Goal: Information Seeking & Learning: Learn about a topic

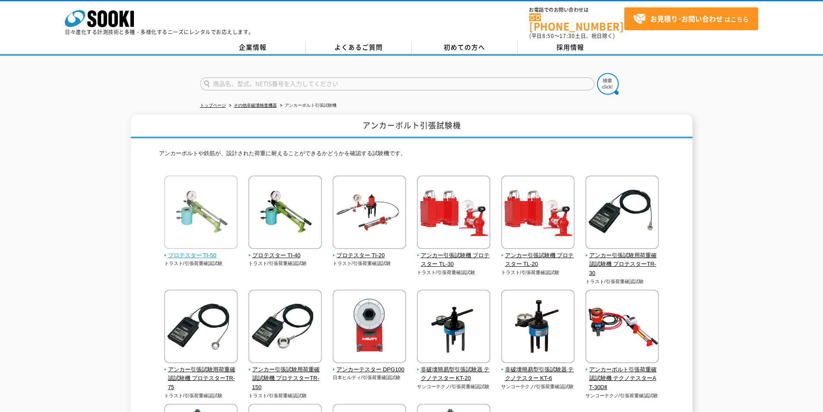
click at [208, 206] on img at bounding box center [200, 213] width 73 height 76
click at [384, 228] on img at bounding box center [369, 213] width 73 height 76
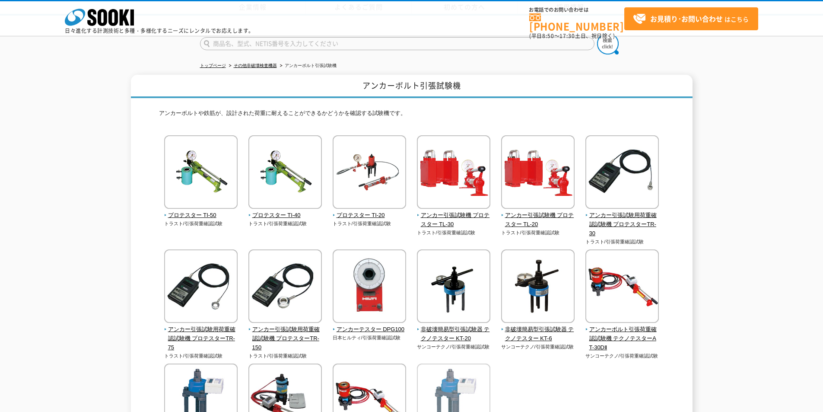
scroll to position [173, 0]
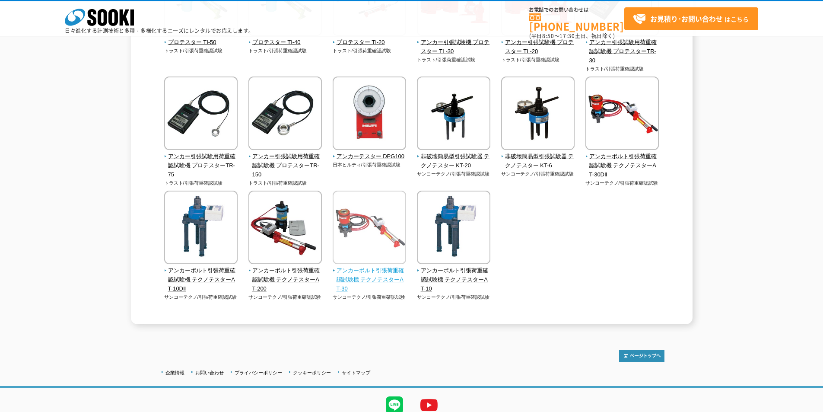
click at [364, 228] on img at bounding box center [369, 228] width 73 height 76
click at [527, 216] on div "プロテスター TI-50 トラスト/引張荷重確認試験 トラスト/引張荷重確認試験" at bounding box center [411, 139] width 505 height 355
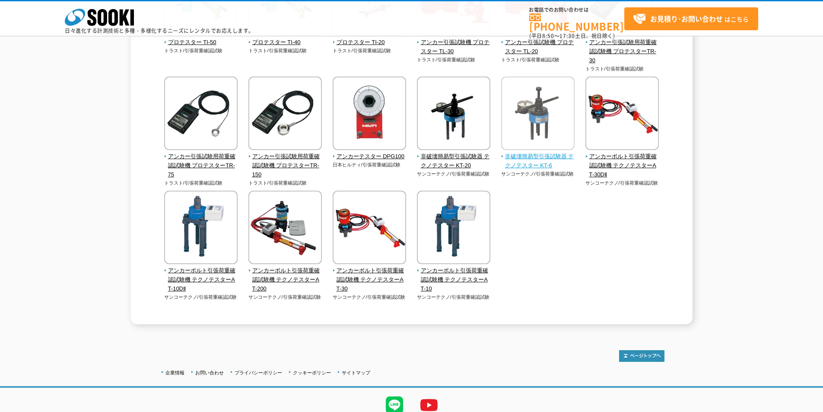
click at [542, 113] on img at bounding box center [537, 114] width 73 height 76
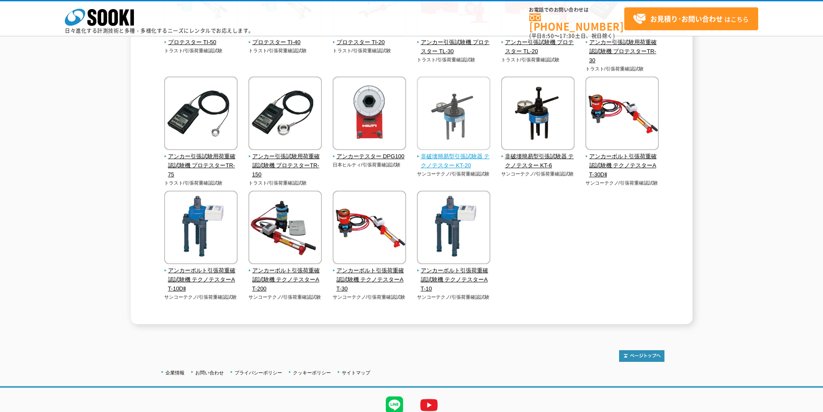
click at [450, 117] on img at bounding box center [453, 114] width 73 height 76
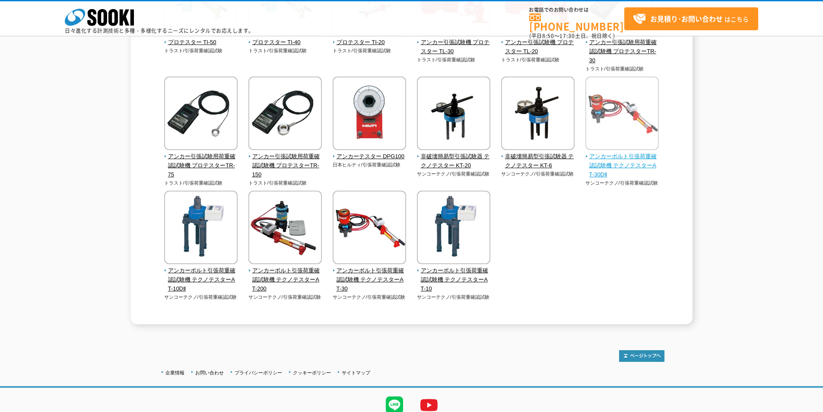
click at [610, 123] on img at bounding box center [621, 114] width 73 height 76
click at [68, 196] on div "アンカーボルト引張試験機 アンカーボルトや鉄筋が、設計された荷重に耐えることができるかどうかを確認する試験機です。 プロテスター TI-50 トラスト/引張荷…" at bounding box center [411, 113] width 823 height 422
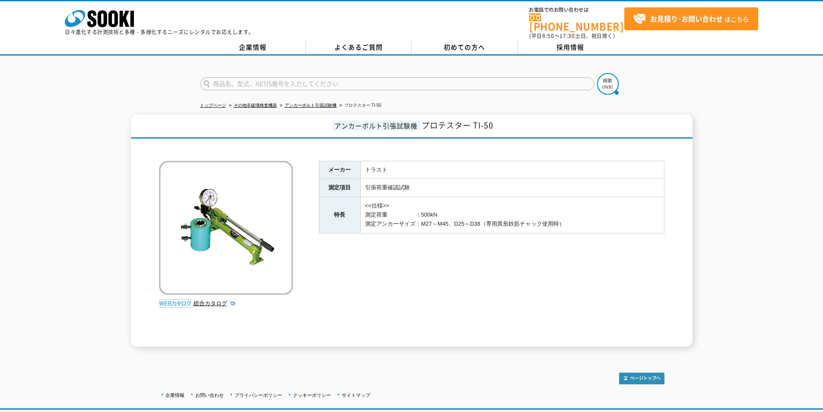
click at [443, 254] on div "メーカー トラスト 測定項目 引張荷重確認試験 特長 <<仕様>> 測定荷重　　　　　：500kN 測定アンカーサイズ：M27～M45、D25～D38（専用異…" at bounding box center [491, 254] width 345 height 186
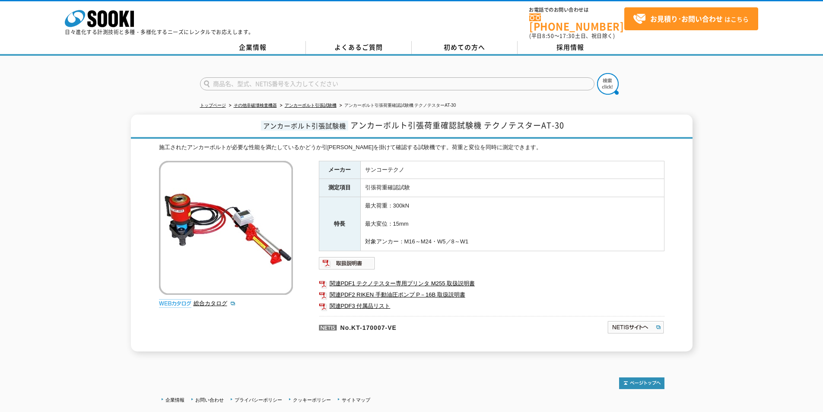
click at [438, 218] on td "最大荷重：300kN 最大変位：15mm 対象アンカー：M16～M24・W5／8～W1" at bounding box center [512, 224] width 304 height 54
click at [532, 202] on td "最大荷重：300kN 最大変位：15mm 対象アンカー：M16～M24・W5／8～W1" at bounding box center [512, 224] width 304 height 54
